Goal: Navigation & Orientation: Go to known website

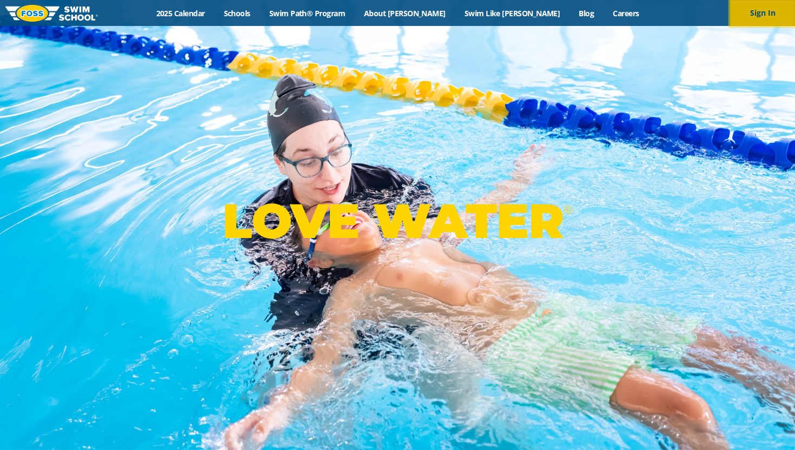
click at [761, 21] on button "Sign In" at bounding box center [762, 13] width 65 height 26
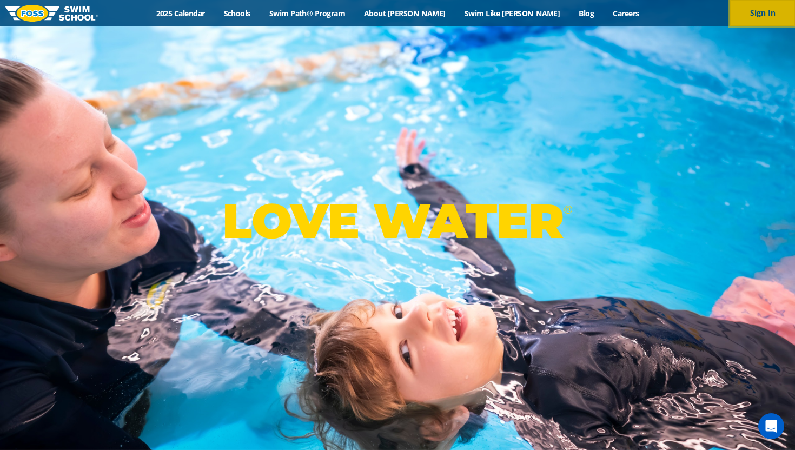
click at [759, 16] on button "Sign In" at bounding box center [762, 13] width 65 height 26
